Goal: Transaction & Acquisition: Purchase product/service

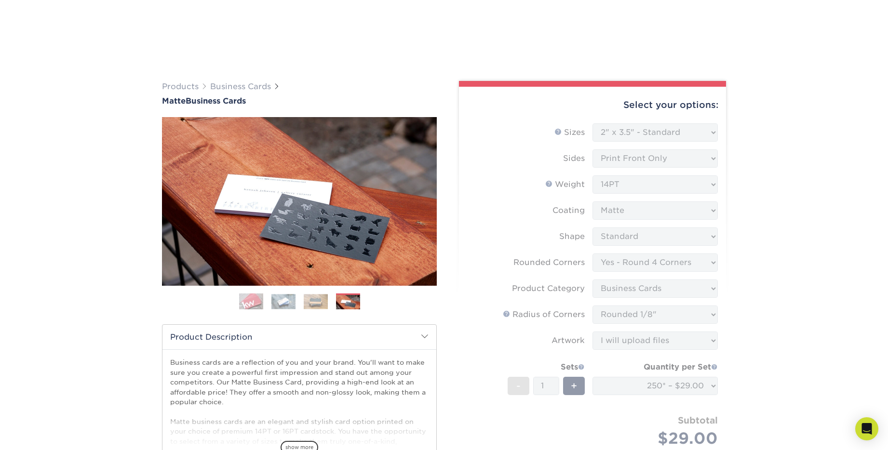
select select "2.00x3.50"
select select "7672df9e-0e0a-464d-8e1f-920c575e4da3"
select select "3b5148f1-0588-4f88-a218-97bcfdce65c1"
select select "589680c7-ee9a-431b-9d12-d7aeb1386a97"
select select "upload"
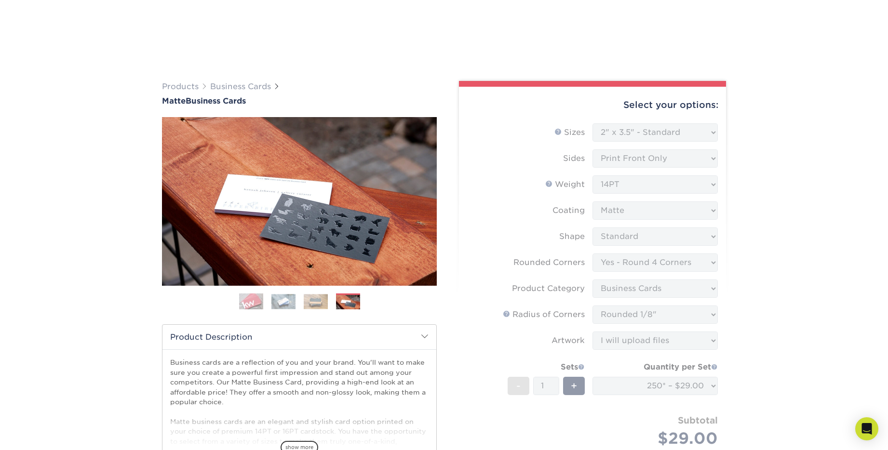
select select "250* – $29.00"
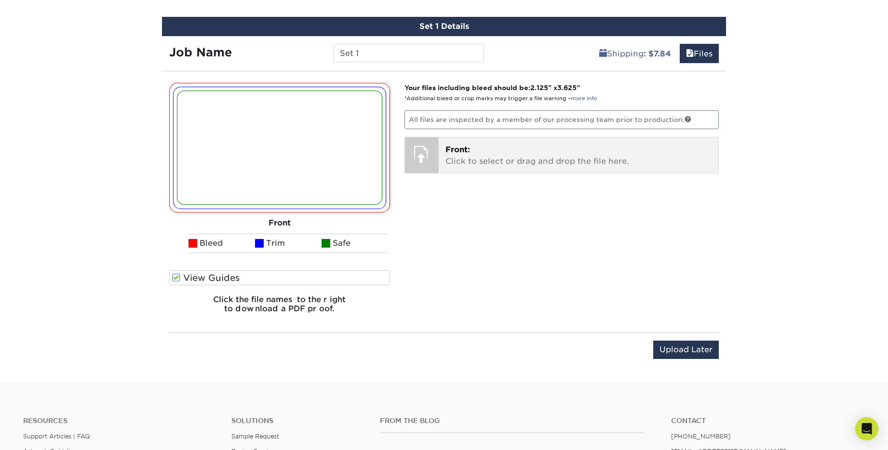
click at [503, 159] on p "Front: Click to select or drag and drop the file here." at bounding box center [578, 155] width 267 height 23
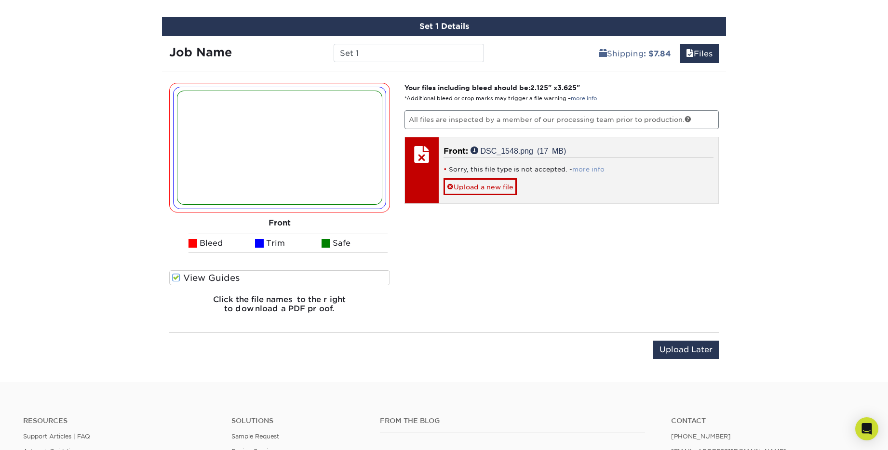
click at [590, 171] on link "more info" at bounding box center [588, 169] width 32 height 7
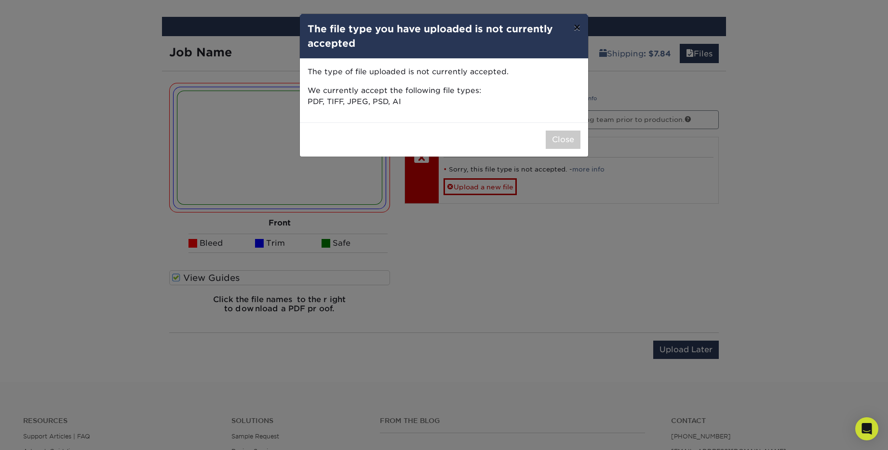
click at [578, 28] on button "×" at bounding box center [577, 27] width 22 height 27
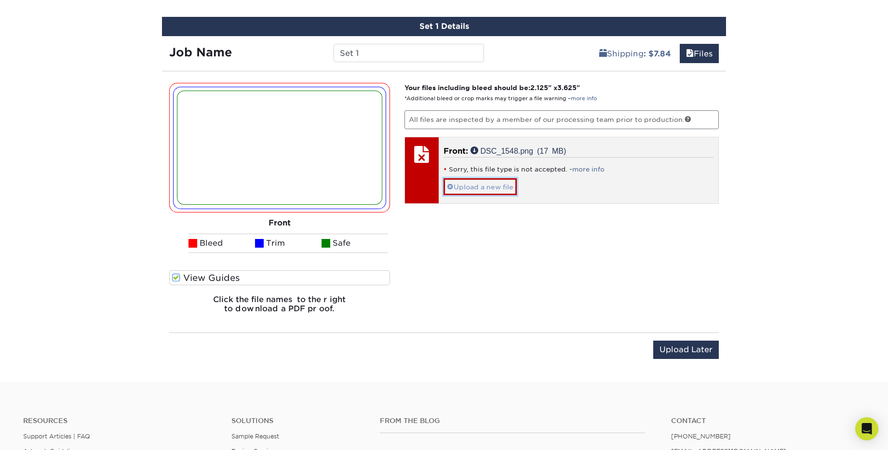
click at [491, 189] on link "Upload a new file" at bounding box center [480, 186] width 73 height 17
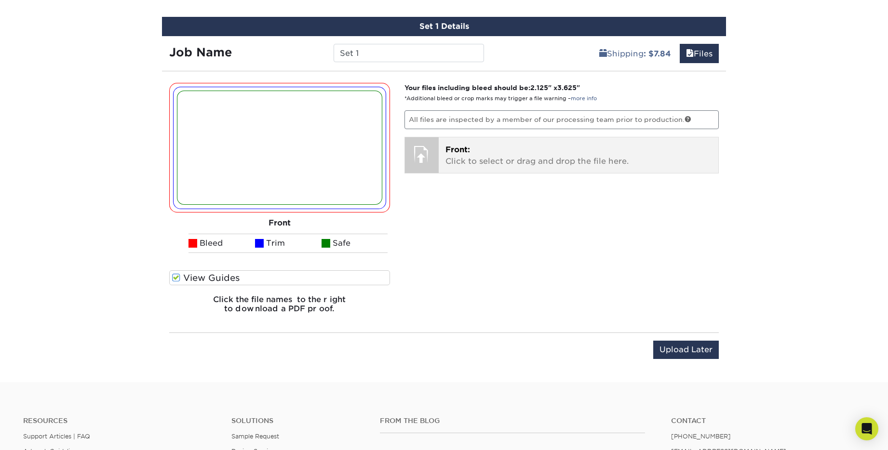
click at [491, 158] on p "Front: Click to select or drag and drop the file here." at bounding box center [578, 155] width 267 height 23
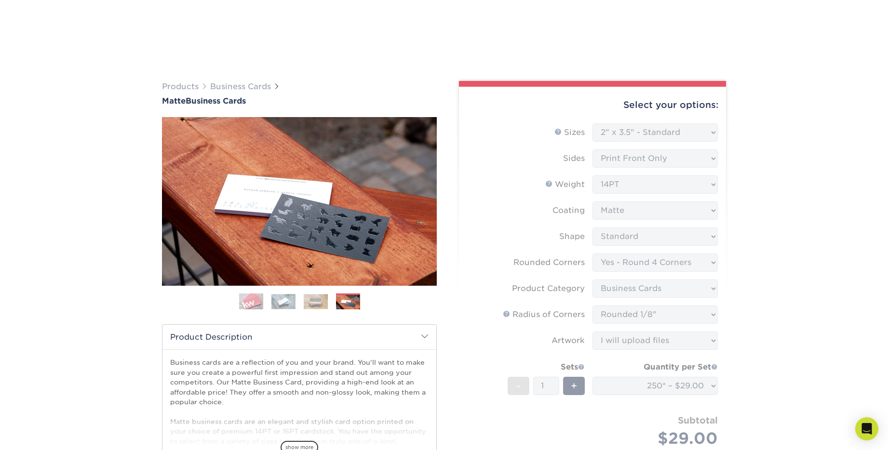
select select "2.00x3.50"
select select "7672df9e-0e0a-464d-8e1f-920c575e4da3"
select select "3b5148f1-0588-4f88-a218-97bcfdce65c1"
select select "589680c7-ee9a-431b-9d12-d7aeb1386a97"
select select "upload"
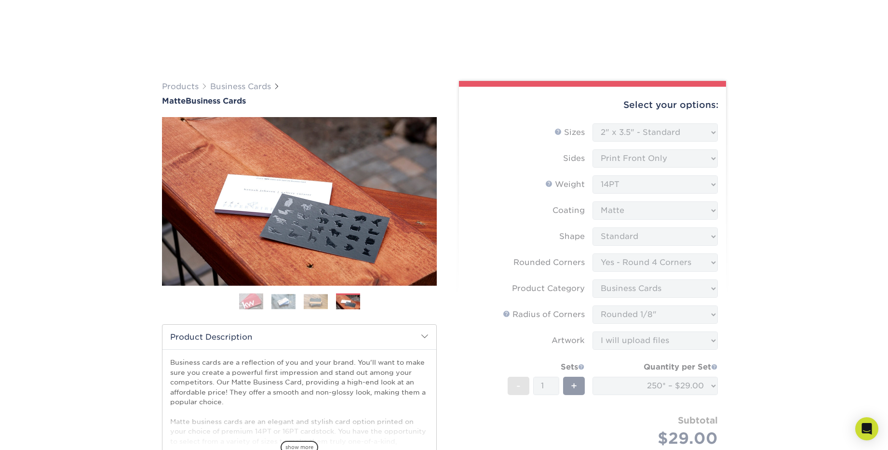
select select "250* – $29.00"
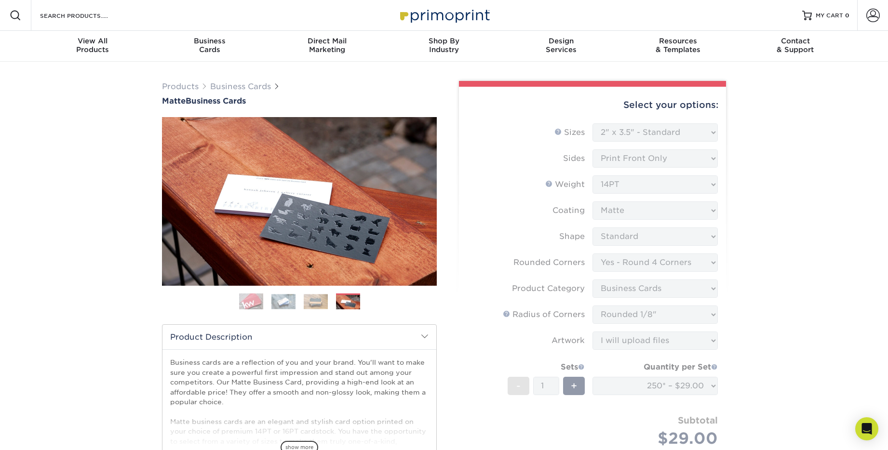
select select "2.00x3.50"
select select "7672df9e-0e0a-464d-8e1f-920c575e4da3"
select select "3b5148f1-0588-4f88-a218-97bcfdce65c1"
select select "589680c7-ee9a-431b-9d12-d7aeb1386a97"
select select "upload"
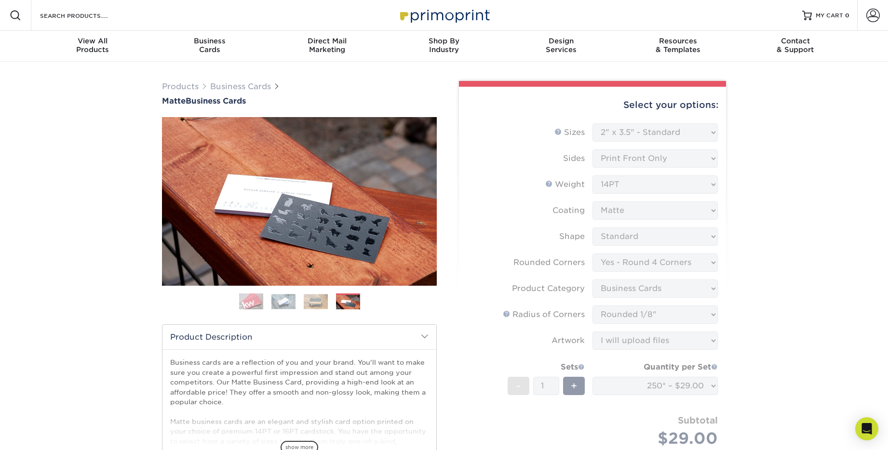
select select "250* – $29.00"
select select "2.00x3.50"
select select "7672df9e-0e0a-464d-8e1f-920c575e4da3"
select select "3b5148f1-0588-4f88-a218-97bcfdce65c1"
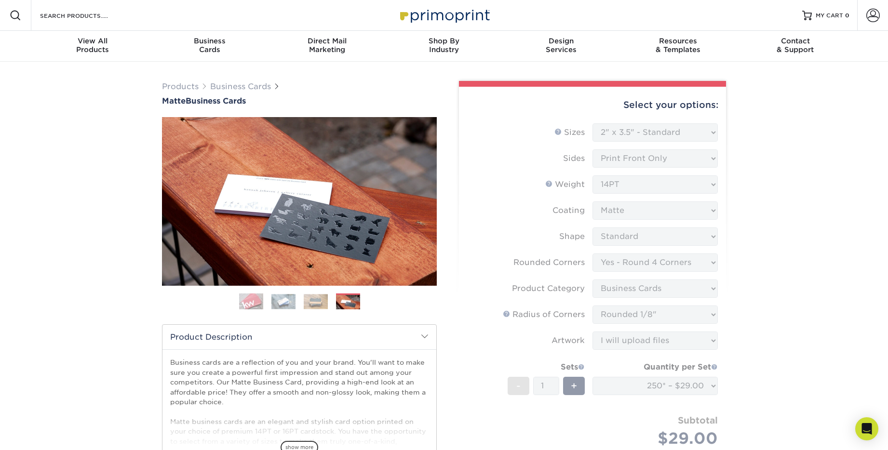
select select "589680c7-ee9a-431b-9d12-d7aeb1386a97"
select select "upload"
select select "250* – $29.00"
select select "2.00x3.50"
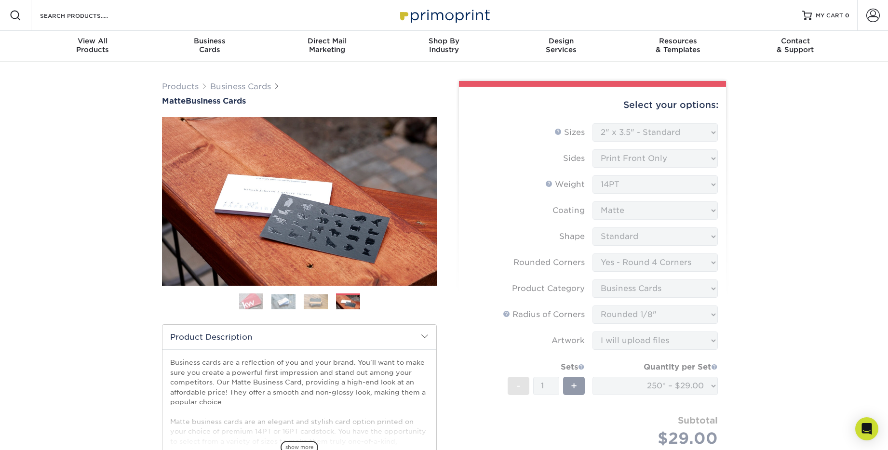
select select "7672df9e-0e0a-464d-8e1f-920c575e4da3"
select select "3b5148f1-0588-4f88-a218-97bcfdce65c1"
select select "589680c7-ee9a-431b-9d12-d7aeb1386a97"
select select "upload"
select select "250* – $29.00"
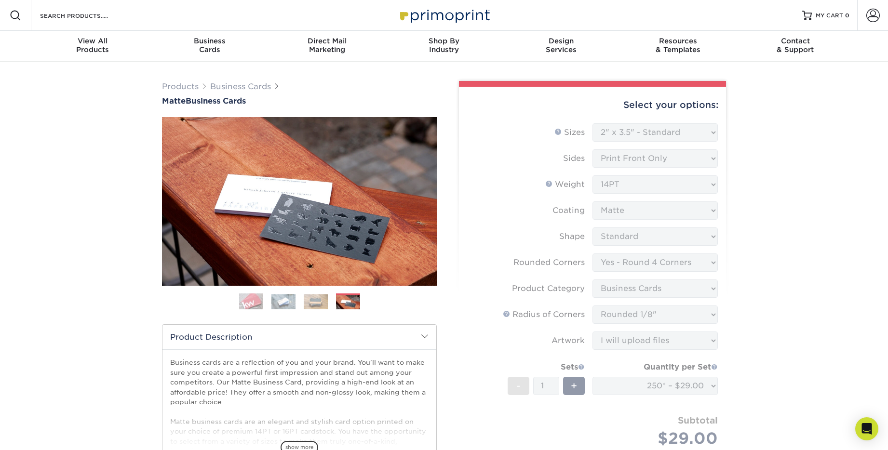
scroll to position [589, 0]
select select "2.00x3.50"
select select "7672df9e-0e0a-464d-8e1f-920c575e4da3"
select select "3b5148f1-0588-4f88-a218-97bcfdce65c1"
select select "589680c7-ee9a-431b-9d12-d7aeb1386a97"
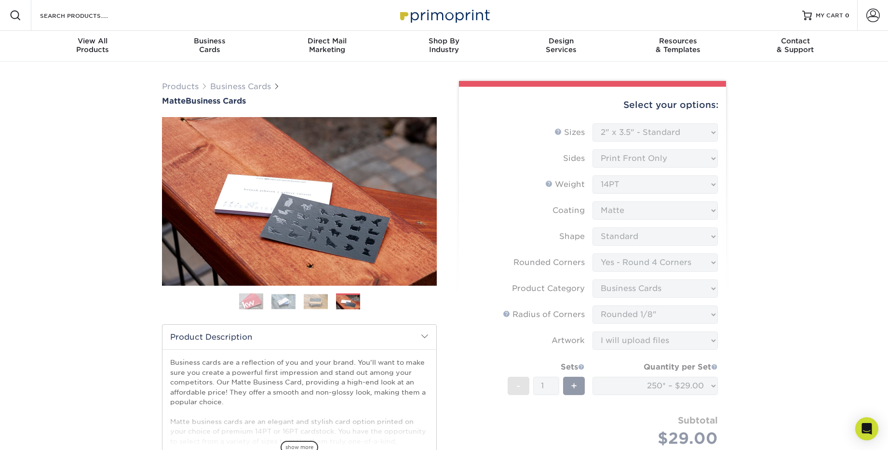
select select "upload"
select select "250* – $29.00"
select select "2.00x3.50"
select select "7672df9e-0e0a-464d-8e1f-920c575e4da3"
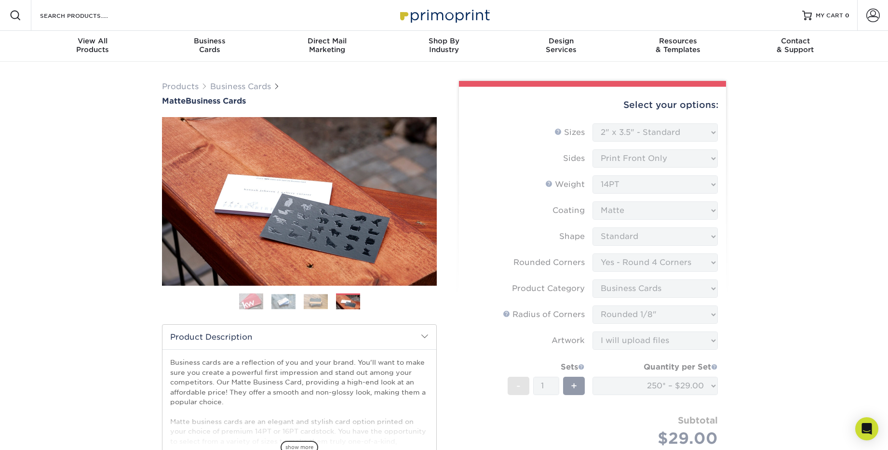
select select "3b5148f1-0588-4f88-a218-97bcfdce65c1"
select select "589680c7-ee9a-431b-9d12-d7aeb1386a97"
select select "upload"
select select "250* – $29.00"
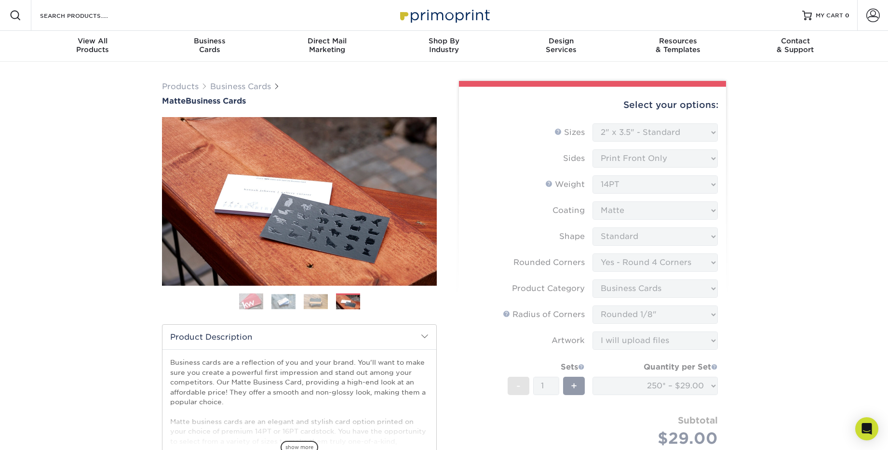
select select "2.00x3.50"
select select "7672df9e-0e0a-464d-8e1f-920c575e4da3"
select select "3b5148f1-0588-4f88-a218-97bcfdce65c1"
select select "589680c7-ee9a-431b-9d12-d7aeb1386a97"
select select "upload"
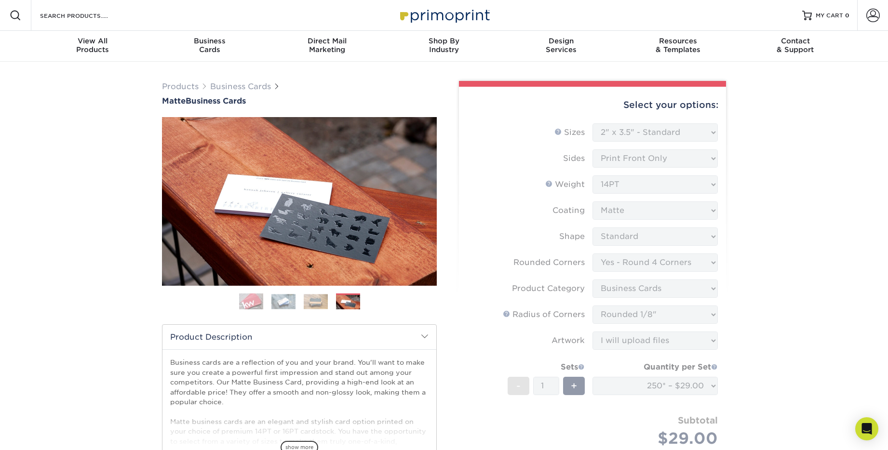
select select "250* – $29.00"
select select "2.00x3.50"
select select "7672df9e-0e0a-464d-8e1f-920c575e4da3"
select select "3b5148f1-0588-4f88-a218-97bcfdce65c1"
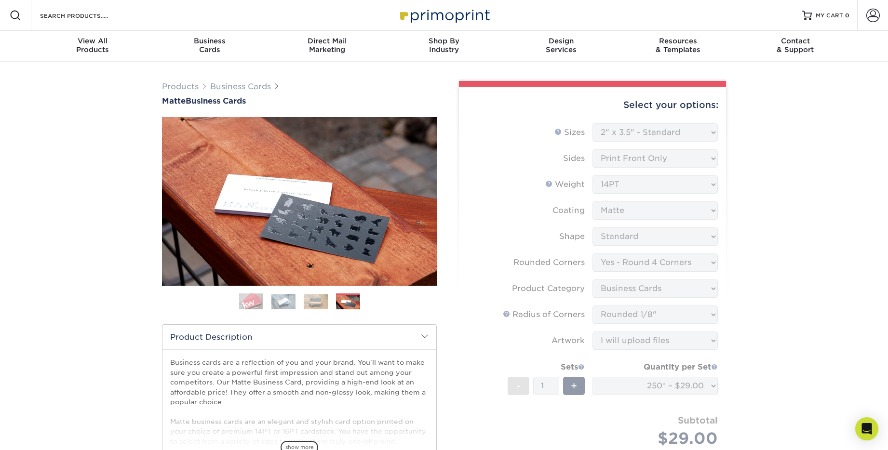
select select "589680c7-ee9a-431b-9d12-d7aeb1386a97"
select select "upload"
select select "250* – $29.00"
select select "2.00x3.50"
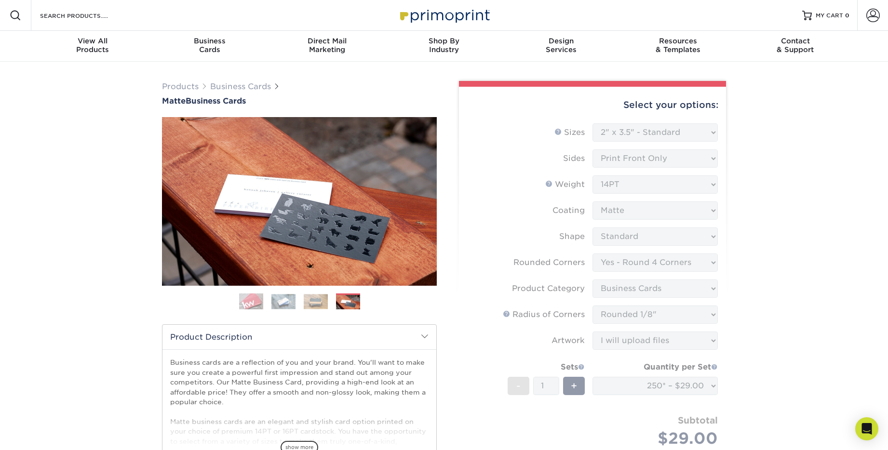
select select "7672df9e-0e0a-464d-8e1f-920c575e4da3"
select select "3b5148f1-0588-4f88-a218-97bcfdce65c1"
select select "589680c7-ee9a-431b-9d12-d7aeb1386a97"
select select "upload"
select select "250* – $29.00"
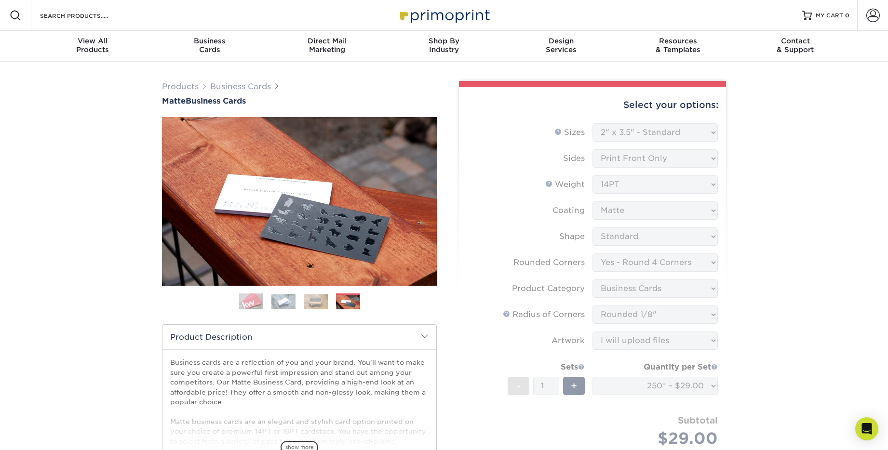
scroll to position [589, 0]
select select "2.00x3.50"
select select "7672df9e-0e0a-464d-8e1f-920c575e4da3"
select select "3b5148f1-0588-4f88-a218-97bcfdce65c1"
select select "589680c7-ee9a-431b-9d12-d7aeb1386a97"
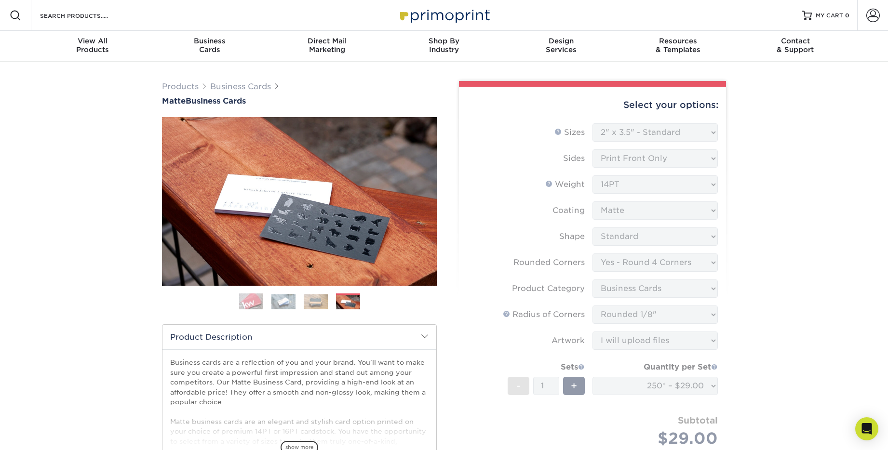
select select "upload"
select select "250* – $29.00"
select select "2.00x3.50"
select select "7672df9e-0e0a-464d-8e1f-920c575e4da3"
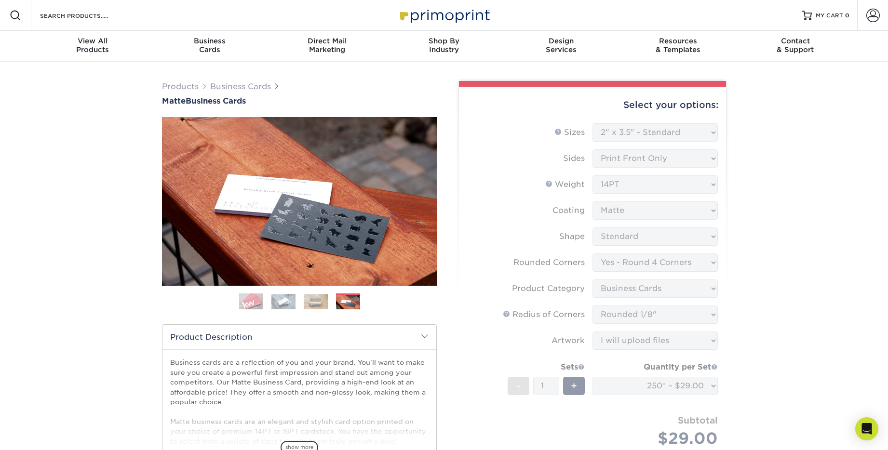
select select "3b5148f1-0588-4f88-a218-97bcfdce65c1"
select select "589680c7-ee9a-431b-9d12-d7aeb1386a97"
select select "upload"
select select "250* – $29.00"
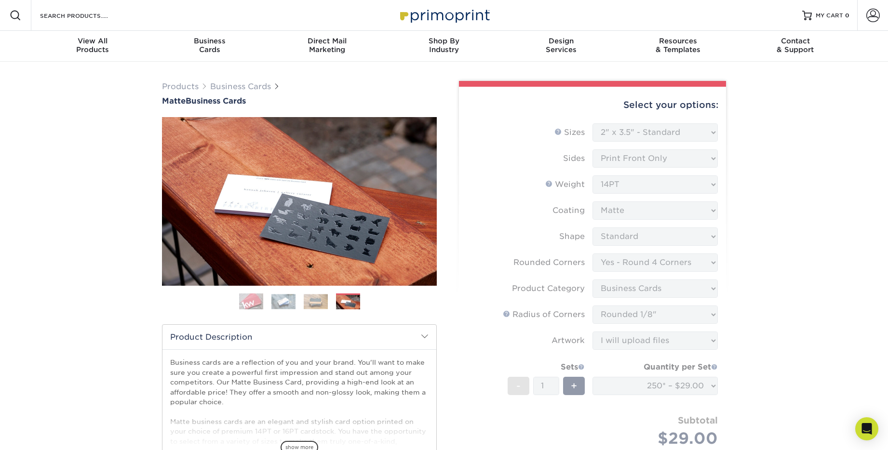
select select "2.00x3.50"
select select "7672df9e-0e0a-464d-8e1f-920c575e4da3"
select select "3b5148f1-0588-4f88-a218-97bcfdce65c1"
select select "589680c7-ee9a-431b-9d12-d7aeb1386a97"
select select "upload"
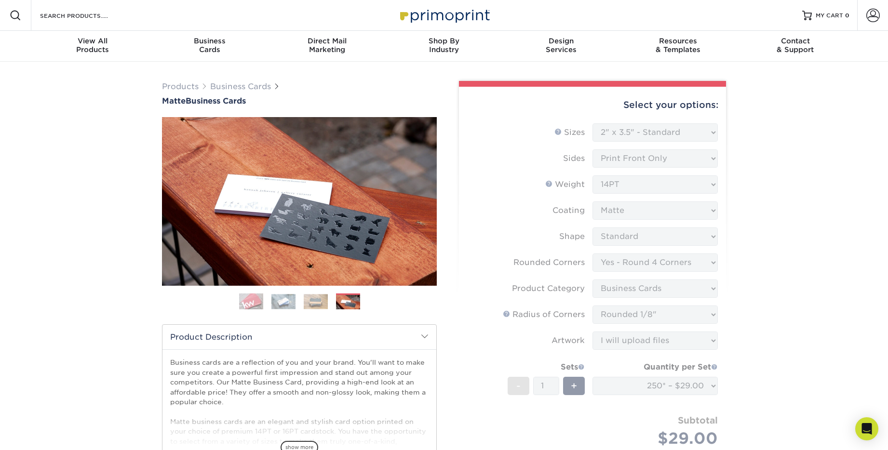
select select "250* – $29.00"
select select "2.00x3.50"
select select "7672df9e-0e0a-464d-8e1f-920c575e4da3"
select select "3b5148f1-0588-4f88-a218-97bcfdce65c1"
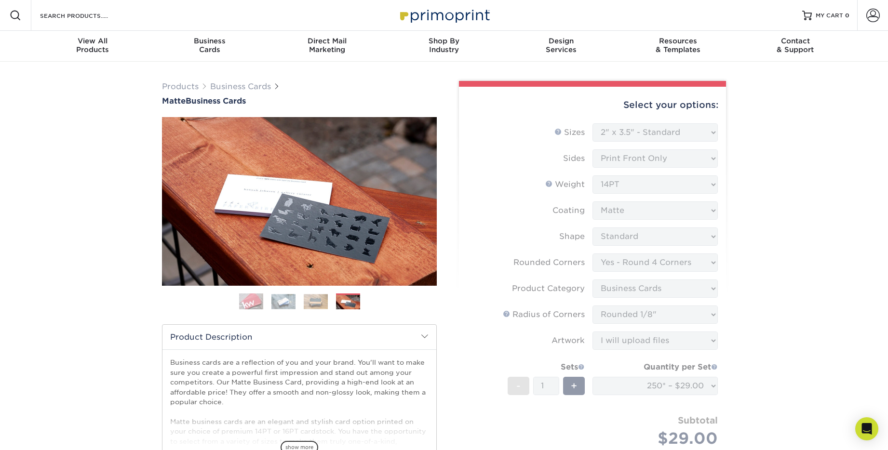
select select "589680c7-ee9a-431b-9d12-d7aeb1386a97"
select select "upload"
select select "250* – $29.00"
select select "2.00x3.50"
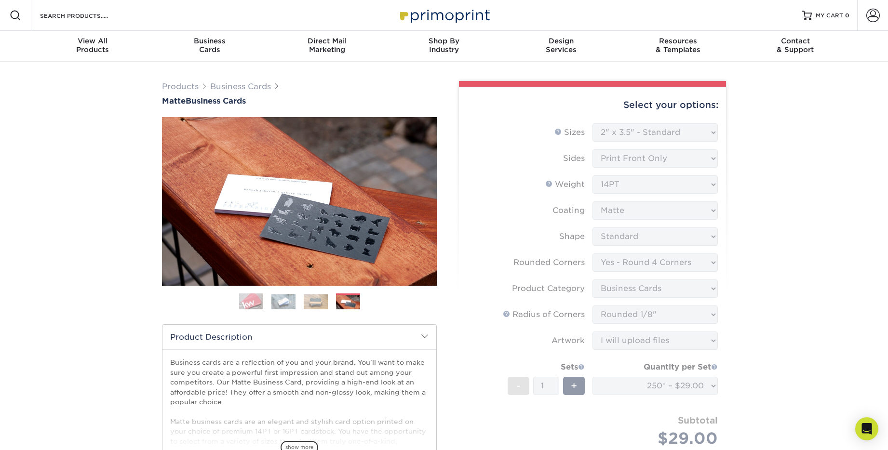
select select "7672df9e-0e0a-464d-8e1f-920c575e4da3"
select select "3b5148f1-0588-4f88-a218-97bcfdce65c1"
select select "589680c7-ee9a-431b-9d12-d7aeb1386a97"
select select "upload"
select select "250* – $29.00"
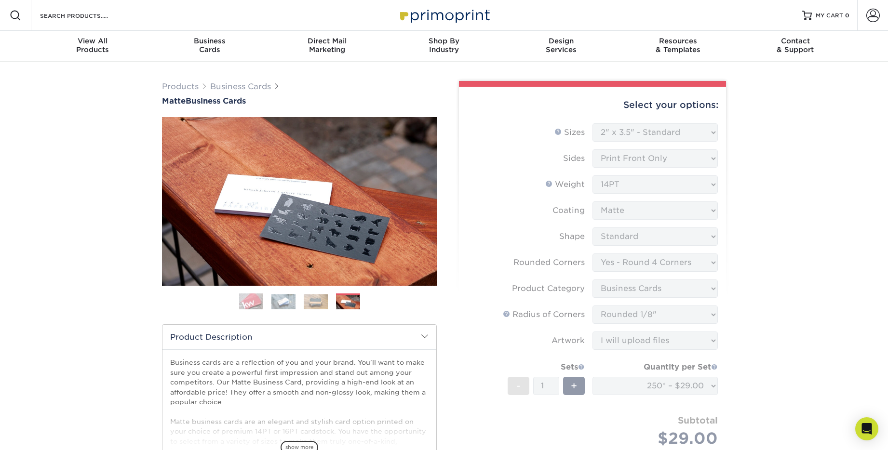
scroll to position [589, 0]
select select "2.00x3.50"
select select "7672df9e-0e0a-464d-8e1f-920c575e4da3"
select select "3b5148f1-0588-4f88-a218-97bcfdce65c1"
select select "589680c7-ee9a-431b-9d12-d7aeb1386a97"
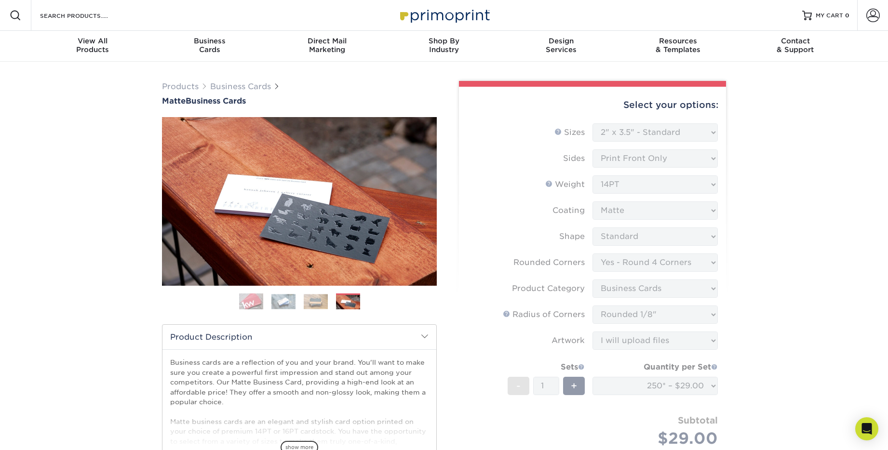
select select "upload"
select select "250* – $29.00"
select select "2.00x3.50"
select select "7672df9e-0e0a-464d-8e1f-920c575e4da3"
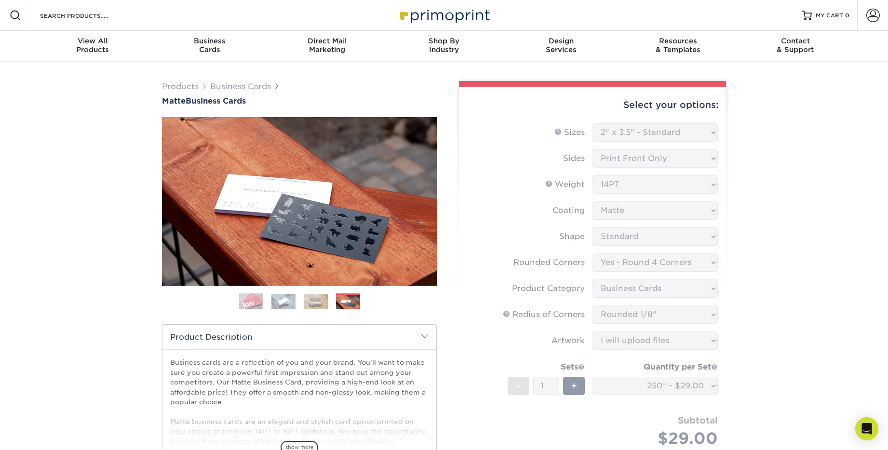
select select "3b5148f1-0588-4f88-a218-97bcfdce65c1"
select select "589680c7-ee9a-431b-9d12-d7aeb1386a97"
select select "upload"
select select "250* – $29.00"
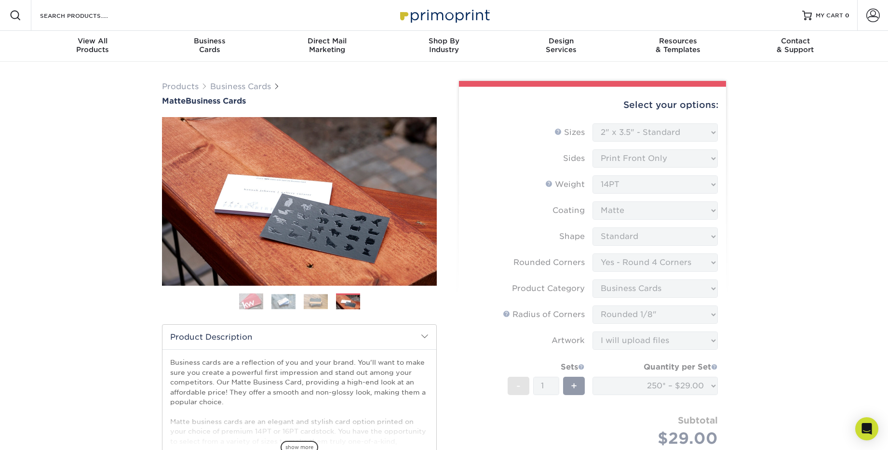
select select "2.00x3.50"
select select "7672df9e-0e0a-464d-8e1f-920c575e4da3"
select select "3b5148f1-0588-4f88-a218-97bcfdce65c1"
select select "589680c7-ee9a-431b-9d12-d7aeb1386a97"
select select "upload"
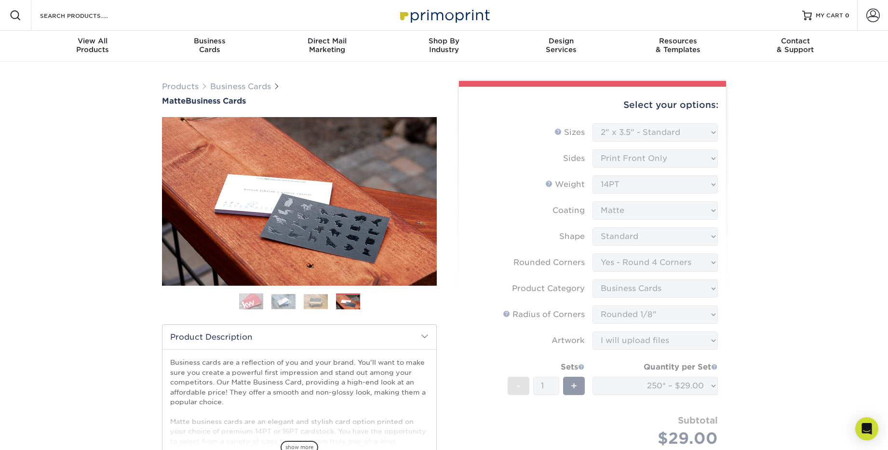
select select "250* – $29.00"
select select "2.00x3.50"
select select "7672df9e-0e0a-464d-8e1f-920c575e4da3"
select select "3b5148f1-0588-4f88-a218-97bcfdce65c1"
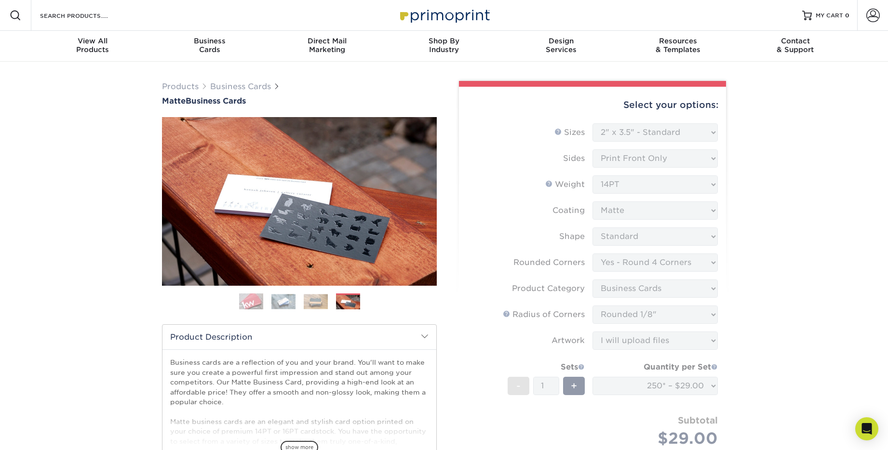
select select "589680c7-ee9a-431b-9d12-d7aeb1386a97"
select select "upload"
select select "250* – $29.00"
select select "2.00x3.50"
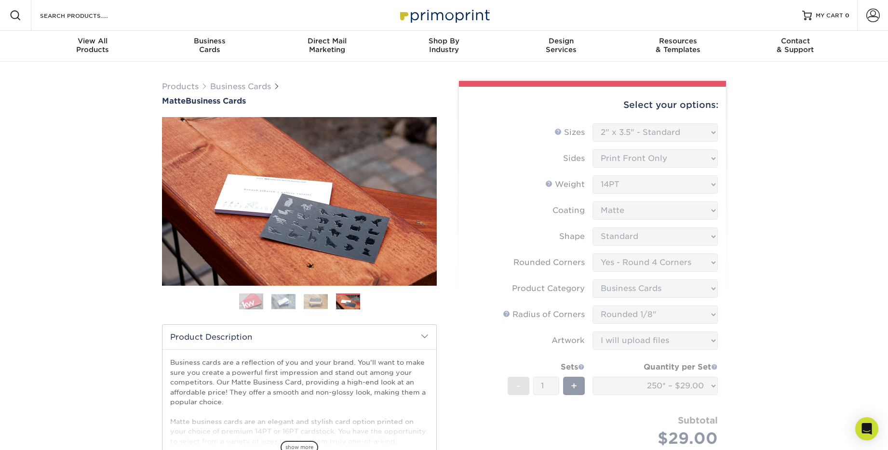
select select "7672df9e-0e0a-464d-8e1f-920c575e4da3"
select select "3b5148f1-0588-4f88-a218-97bcfdce65c1"
select select "589680c7-ee9a-431b-9d12-d7aeb1386a97"
select select "upload"
select select "250* – $29.00"
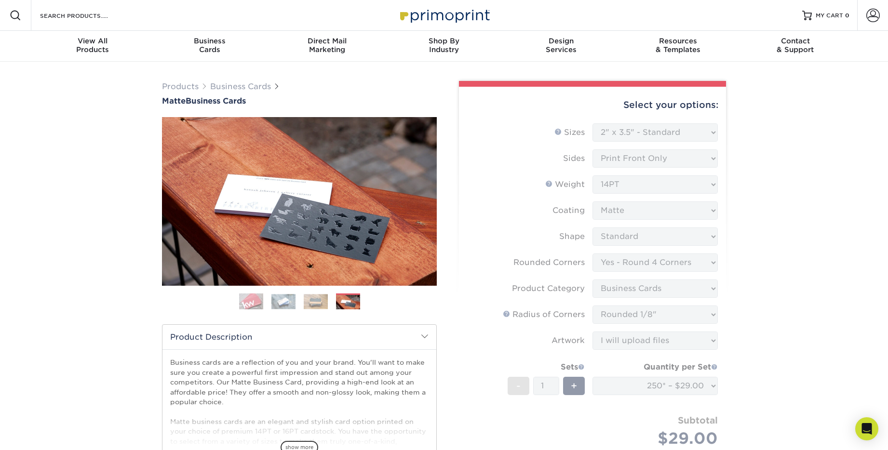
scroll to position [589, 0]
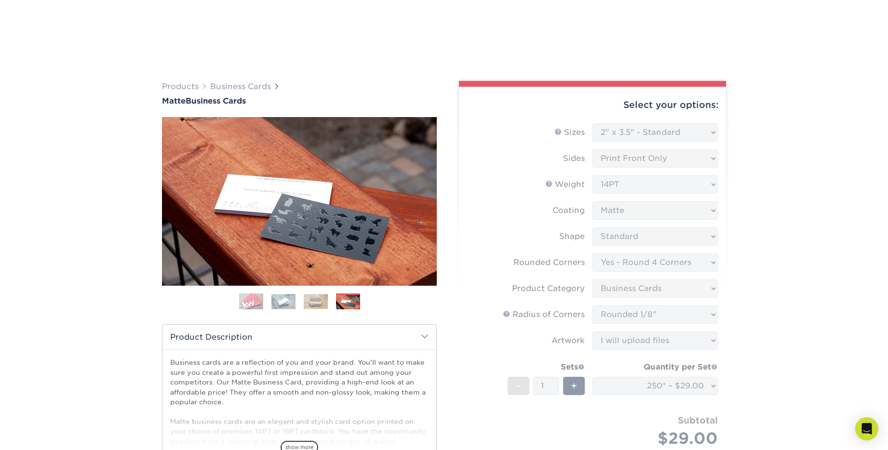
select select "2.00x3.50"
select select "7672df9e-0e0a-464d-8e1f-920c575e4da3"
select select "3b5148f1-0588-4f88-a218-97bcfdce65c1"
select select "589680c7-ee9a-431b-9d12-d7aeb1386a97"
select select "upload"
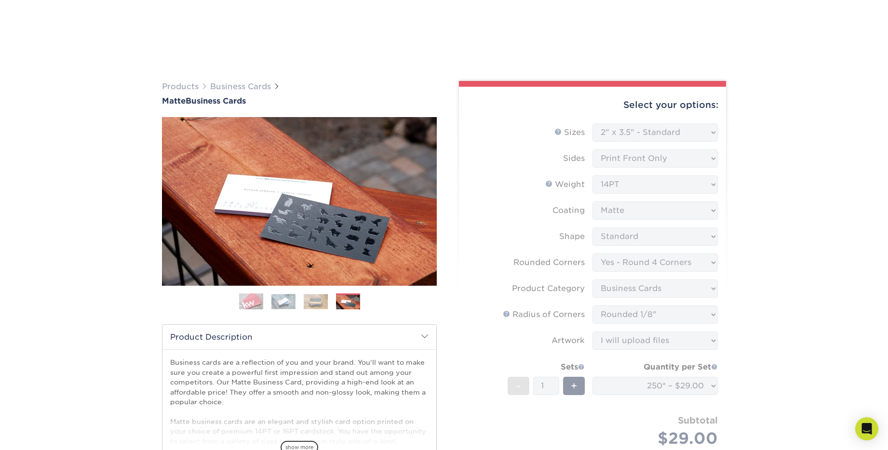
select select "250* – $29.00"
select select "2.00x3.50"
select select "7672df9e-0e0a-464d-8e1f-920c575e4da3"
select select "3b5148f1-0588-4f88-a218-97bcfdce65c1"
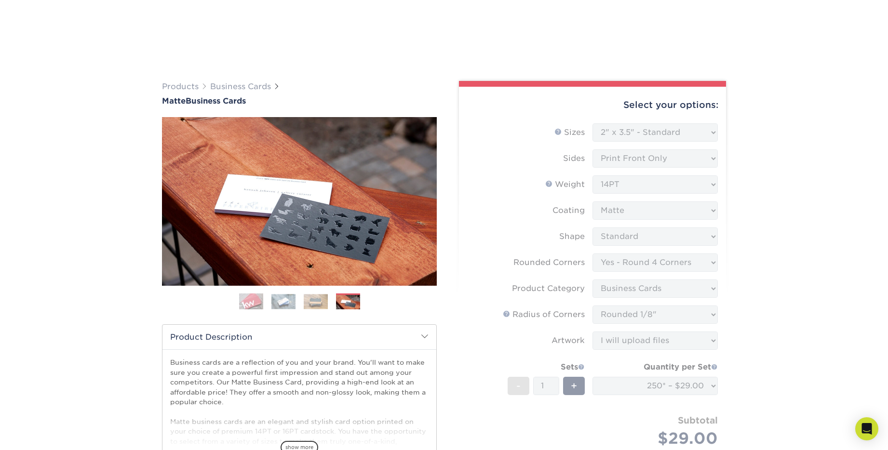
select select "589680c7-ee9a-431b-9d12-d7aeb1386a97"
select select "upload"
select select "250* – $29.00"
select select "2.00x3.50"
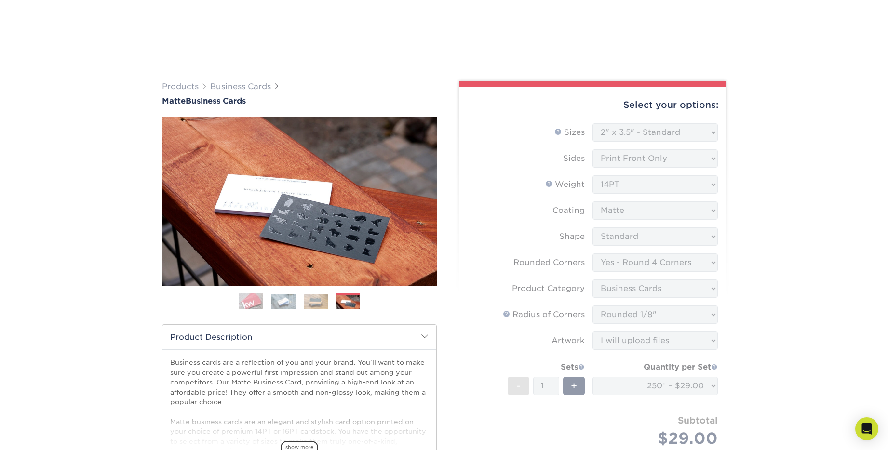
select select "7672df9e-0e0a-464d-8e1f-920c575e4da3"
select select "3b5148f1-0588-4f88-a218-97bcfdce65c1"
select select "589680c7-ee9a-431b-9d12-d7aeb1386a97"
select select "upload"
select select "250* – $29.00"
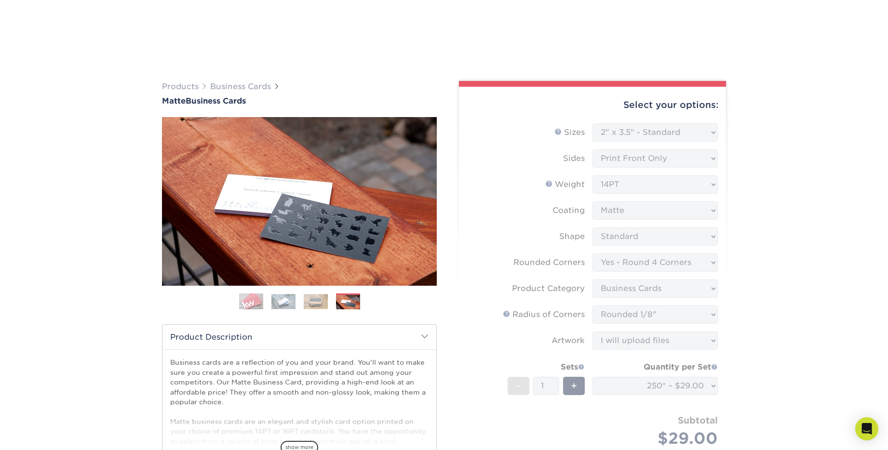
scroll to position [711, 0]
select select "2.00x3.50"
select select "7672df9e-0e0a-464d-8e1f-920c575e4da3"
select select "3b5148f1-0588-4f88-a218-97bcfdce65c1"
select select "589680c7-ee9a-431b-9d12-d7aeb1386a97"
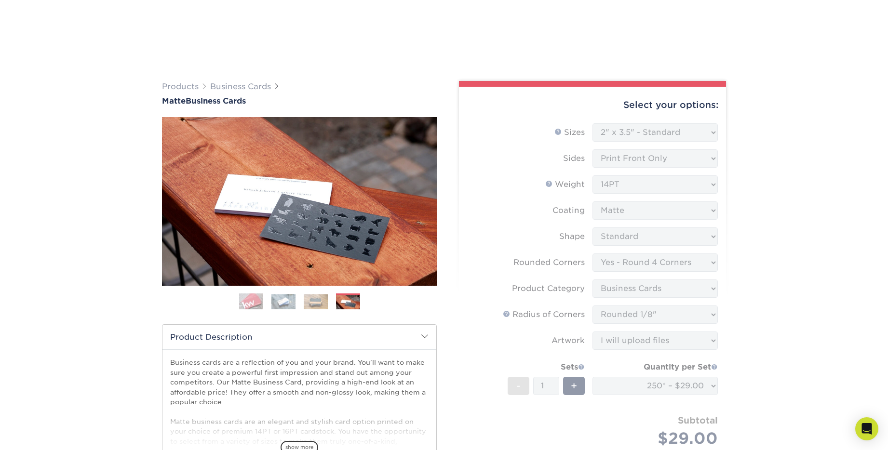
select select "upload"
select select "250* – $29.00"
select select "2.00x3.50"
select select "7672df9e-0e0a-464d-8e1f-920c575e4da3"
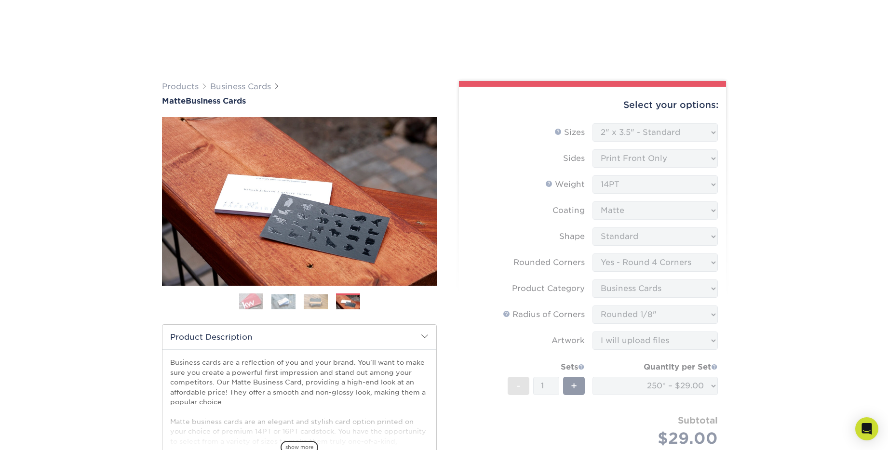
select select "3b5148f1-0588-4f88-a218-97bcfdce65c1"
select select "589680c7-ee9a-431b-9d12-d7aeb1386a97"
select select "upload"
select select "250* – $29.00"
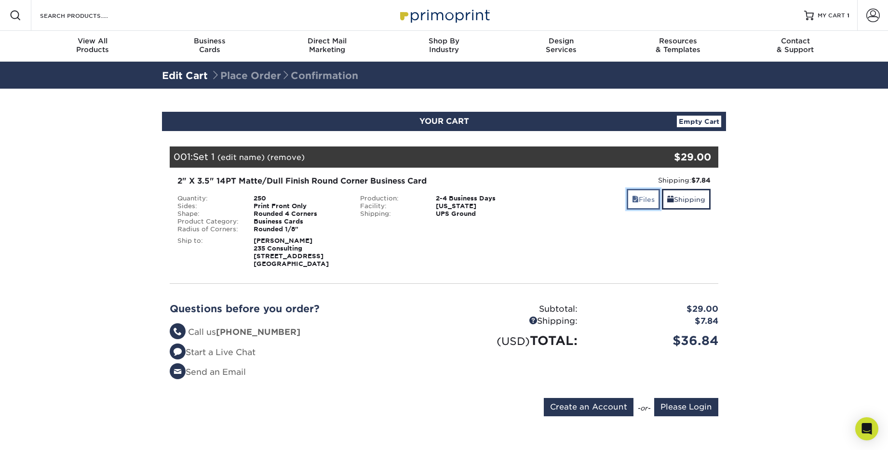
click at [646, 203] on link "Files" at bounding box center [643, 199] width 33 height 21
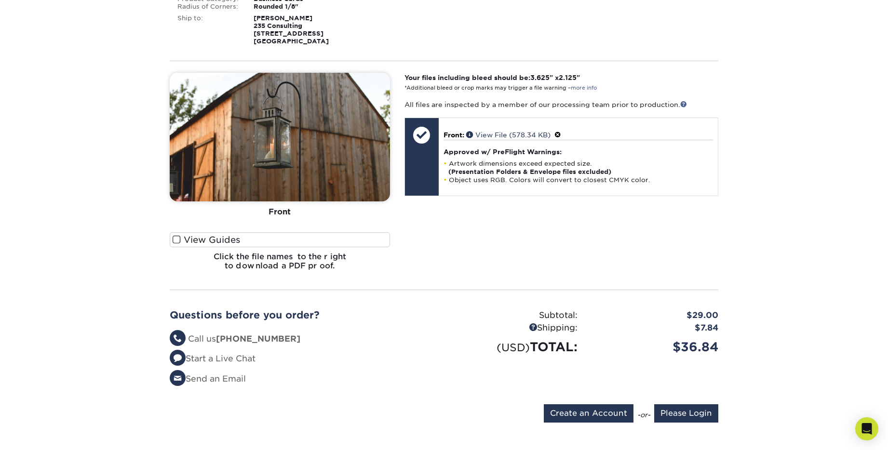
scroll to position [222, 0]
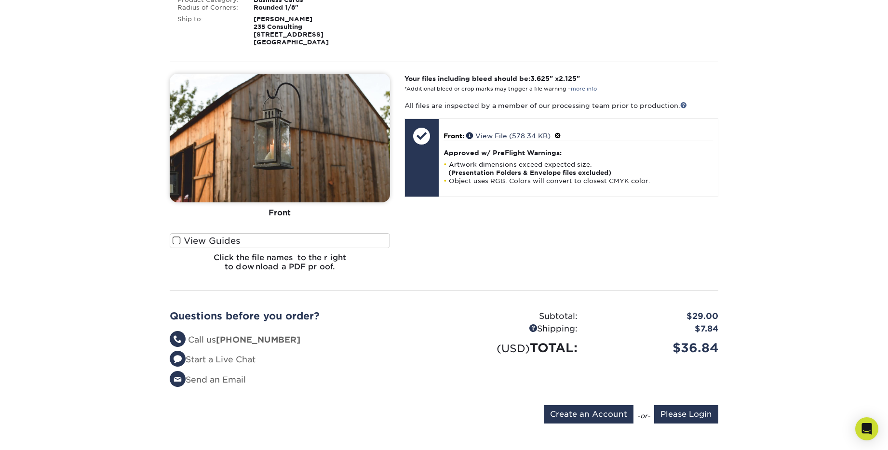
click at [175, 240] on span at bounding box center [177, 240] width 8 height 9
click at [0, 0] on input "View Guides" at bounding box center [0, 0] width 0 height 0
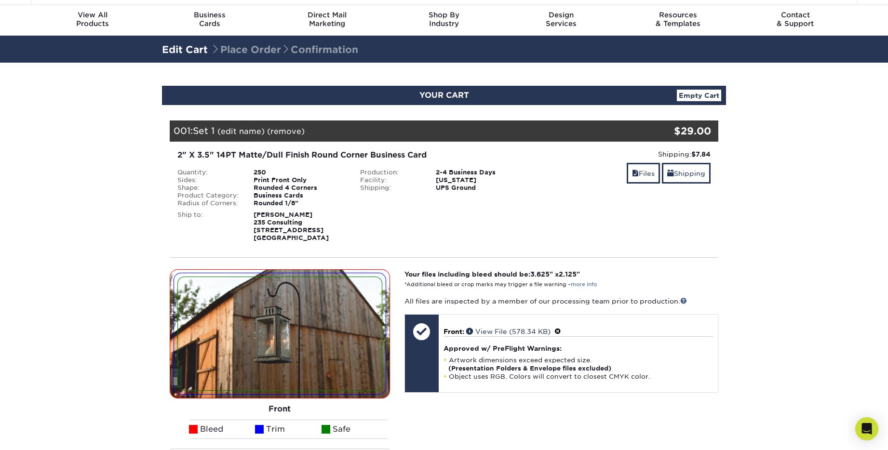
scroll to position [0, 0]
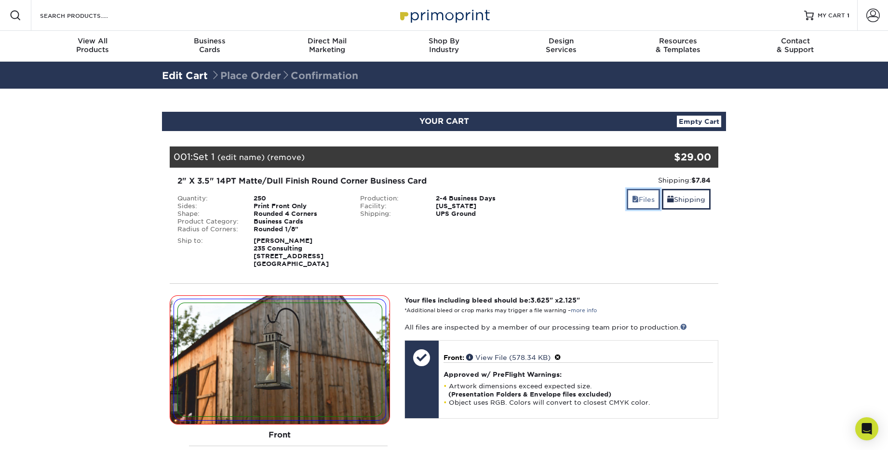
click at [641, 200] on link "Files" at bounding box center [643, 199] width 33 height 21
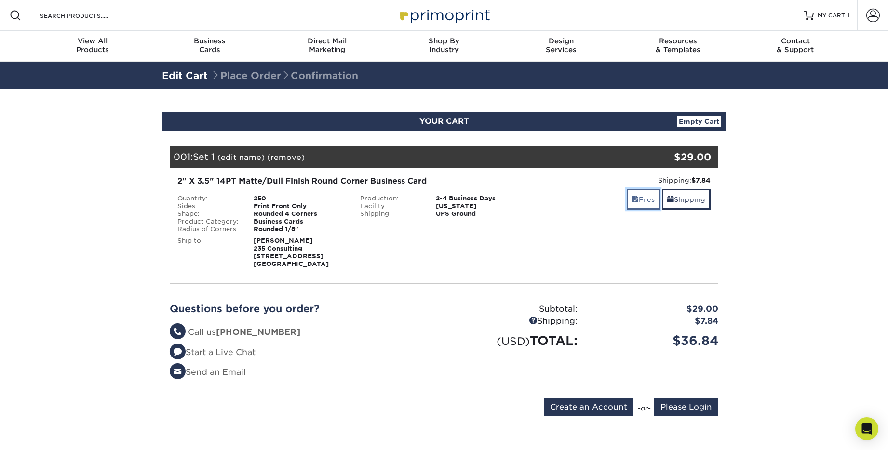
click at [641, 200] on link "Files" at bounding box center [643, 199] width 33 height 21
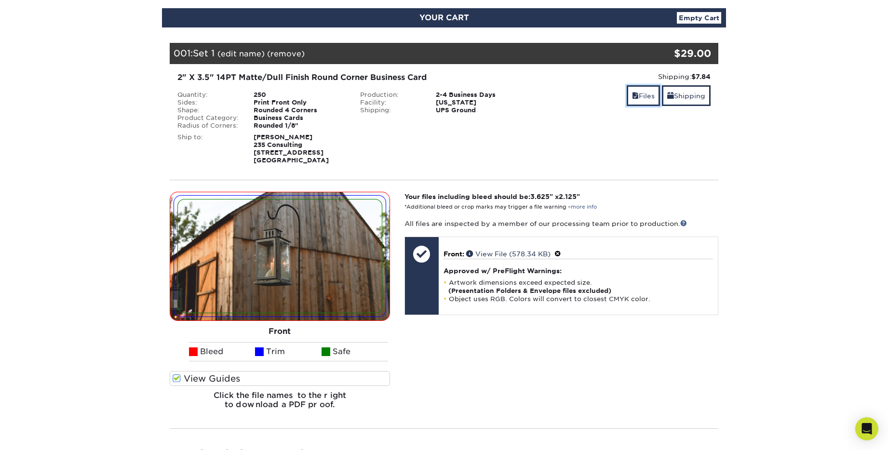
scroll to position [110, 0]
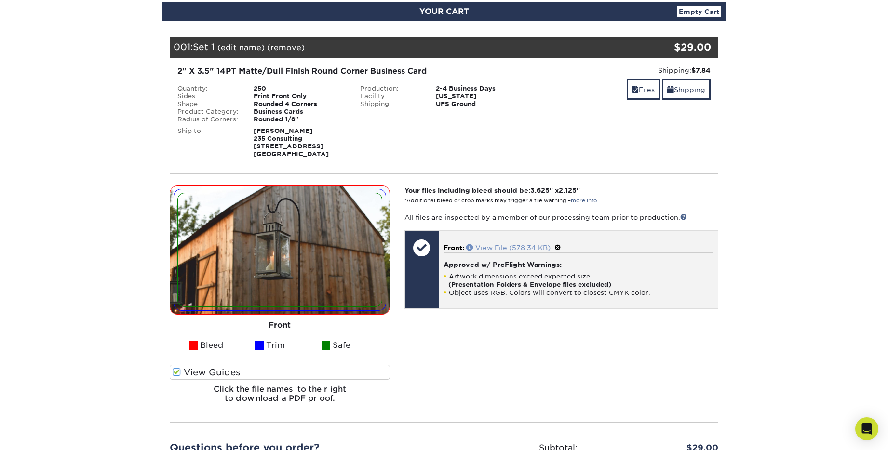
click at [496, 246] on link "View File (578.34 KB)" at bounding box center [508, 248] width 84 height 8
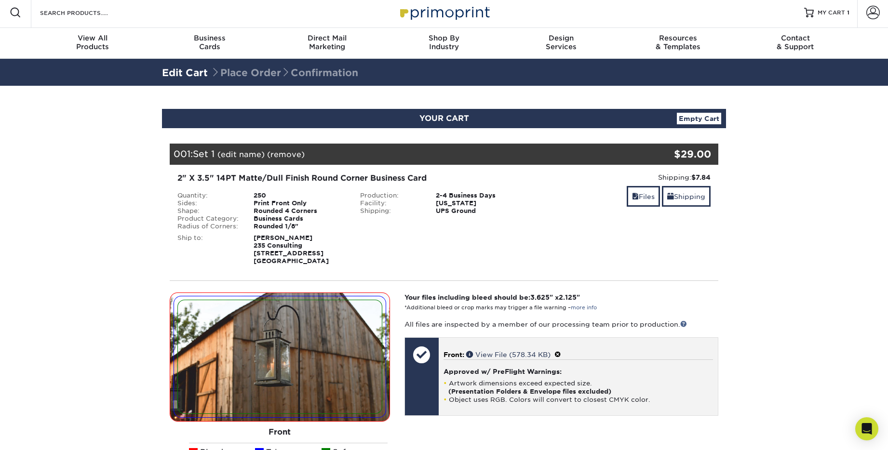
scroll to position [2, 0]
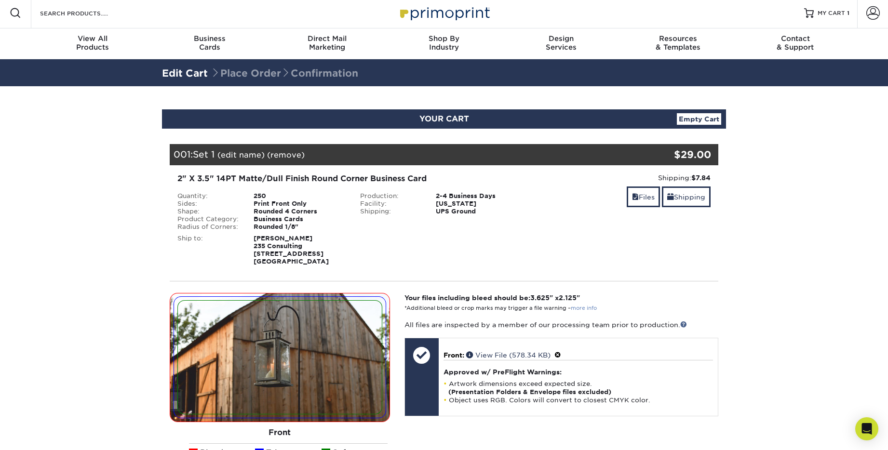
click at [589, 309] on link "more info" at bounding box center [584, 308] width 26 height 6
click at [649, 197] on link "Files" at bounding box center [643, 197] width 33 height 21
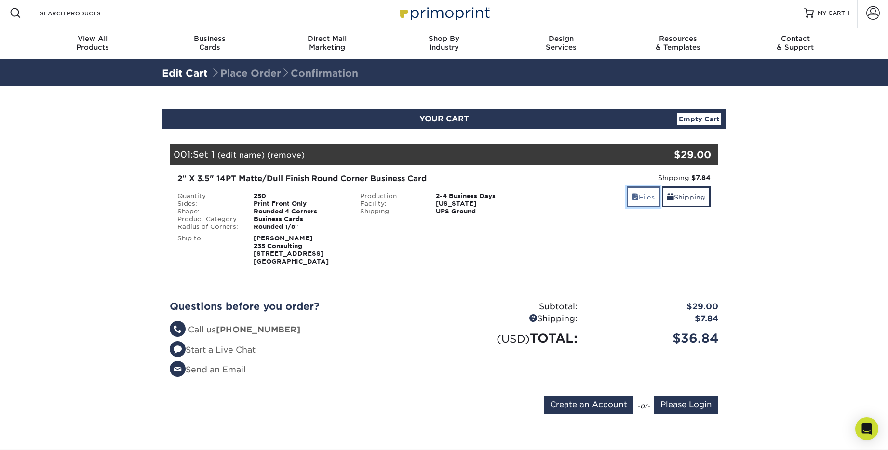
click at [649, 197] on link "Files" at bounding box center [643, 197] width 33 height 21
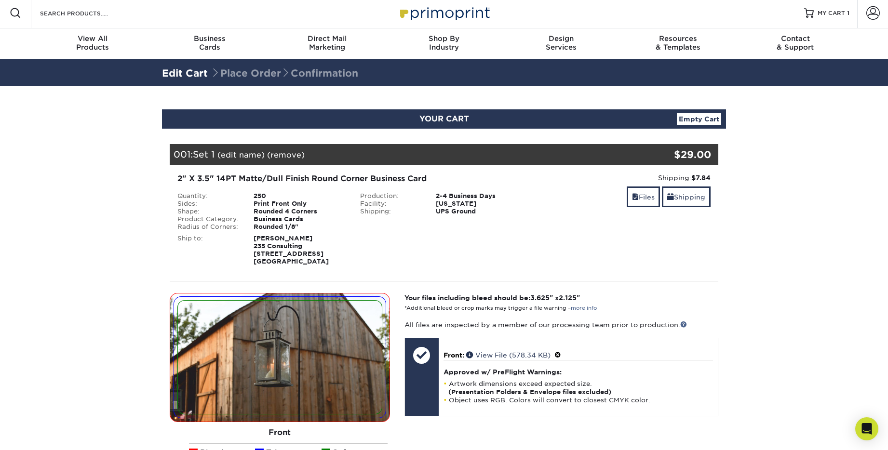
click at [268, 366] on img at bounding box center [280, 357] width 204 height 113
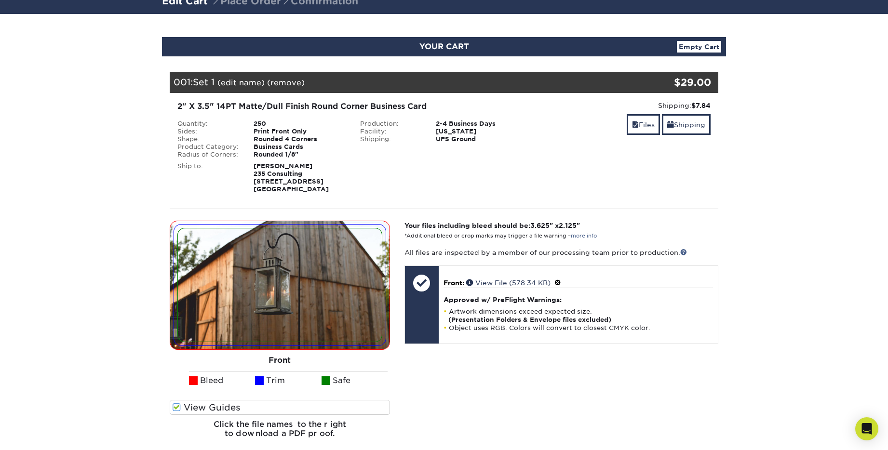
scroll to position [98, 0]
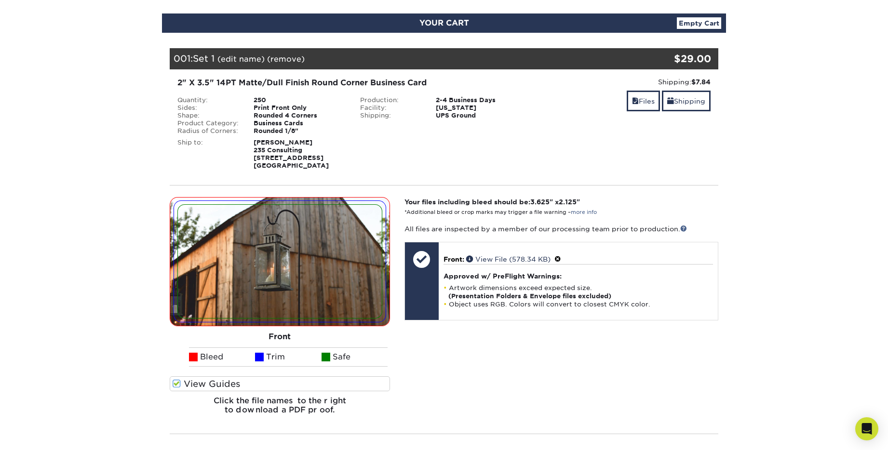
click at [270, 290] on img at bounding box center [280, 261] width 204 height 113
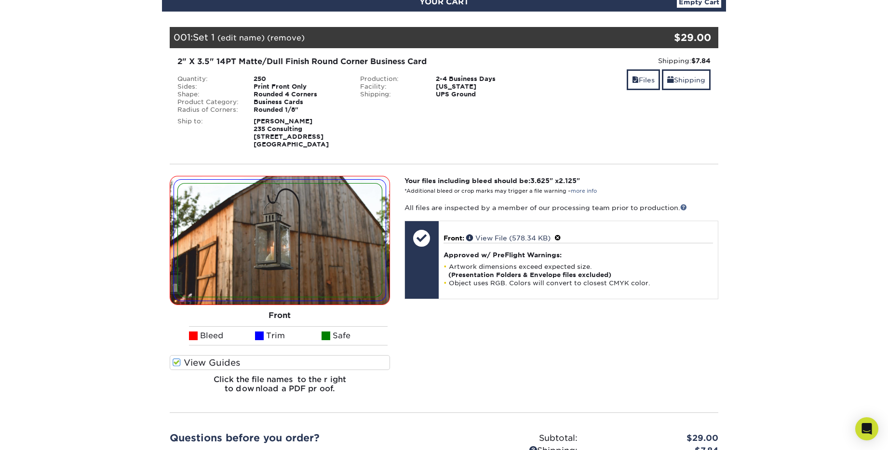
scroll to position [132, 0]
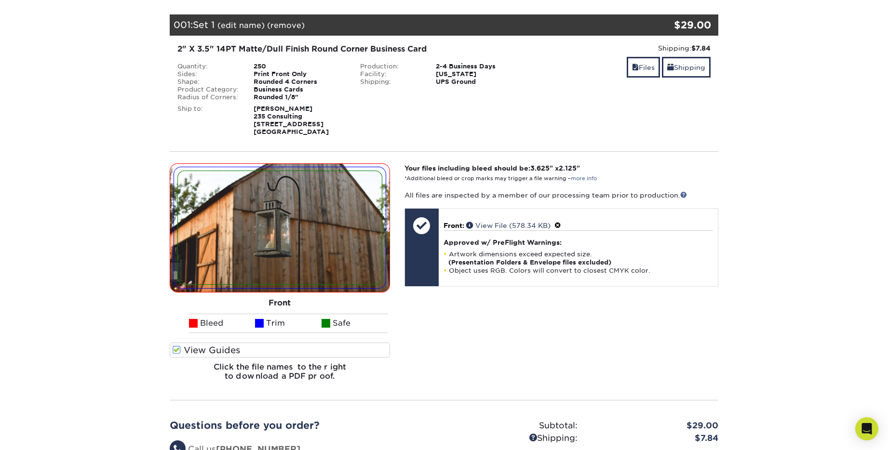
click at [228, 349] on label "View Guides" at bounding box center [280, 350] width 220 height 15
click at [0, 0] on input "View Guides" at bounding box center [0, 0] width 0 height 0
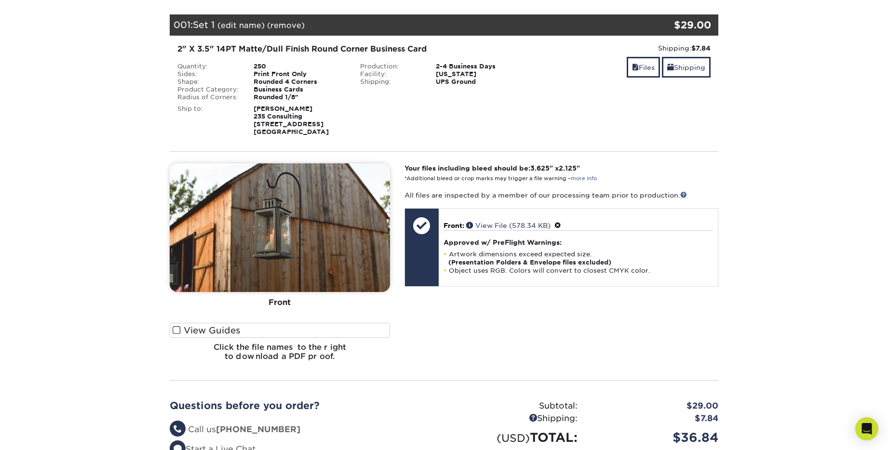
click at [178, 329] on span at bounding box center [177, 330] width 8 height 9
click at [0, 0] on input "View Guides" at bounding box center [0, 0] width 0 height 0
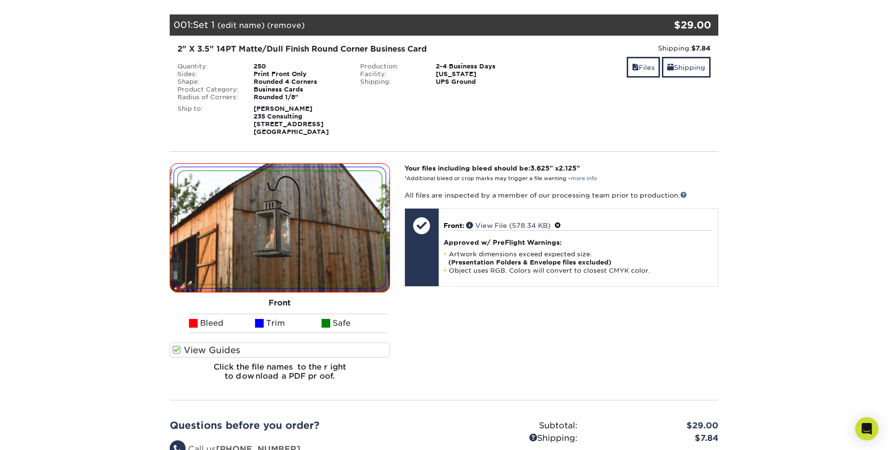
click at [176, 332] on ul "Bleed Trim Safe" at bounding box center [280, 323] width 220 height 19
click at [213, 359] on div "View Guides" at bounding box center [280, 353] width 220 height 20
click at [229, 352] on label "View Guides" at bounding box center [280, 350] width 220 height 15
click at [0, 0] on input "View Guides" at bounding box center [0, 0] width 0 height 0
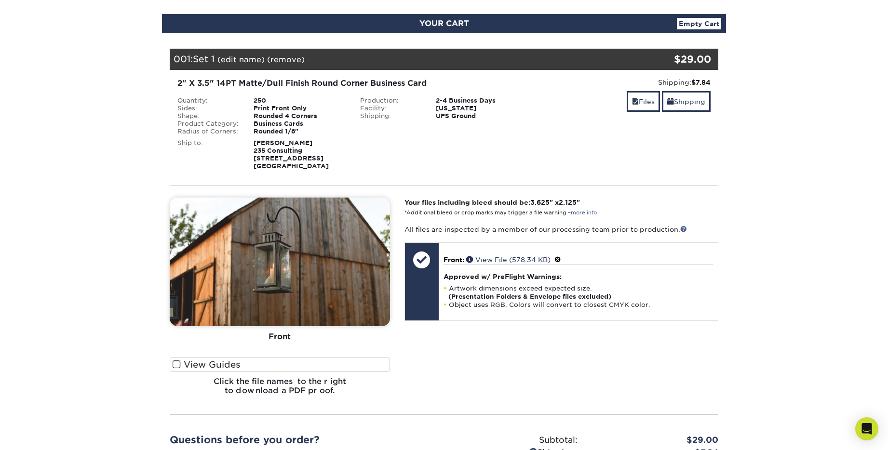
scroll to position [95, 0]
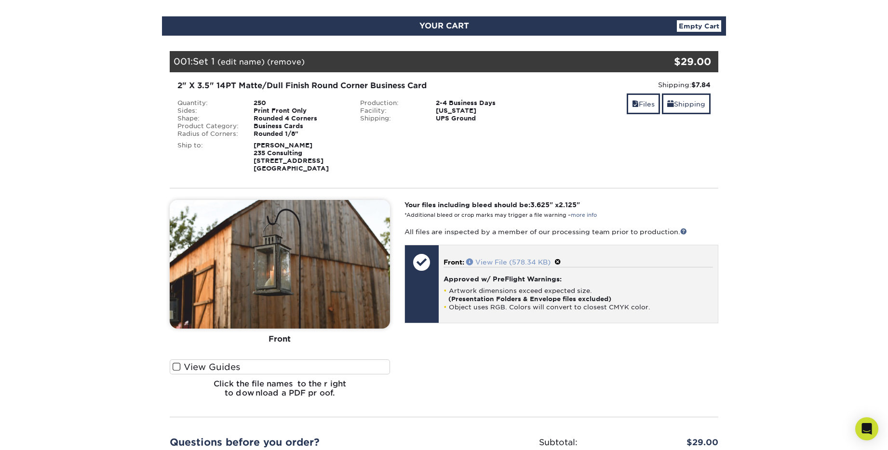
click at [470, 262] on span at bounding box center [470, 261] width 9 height 7
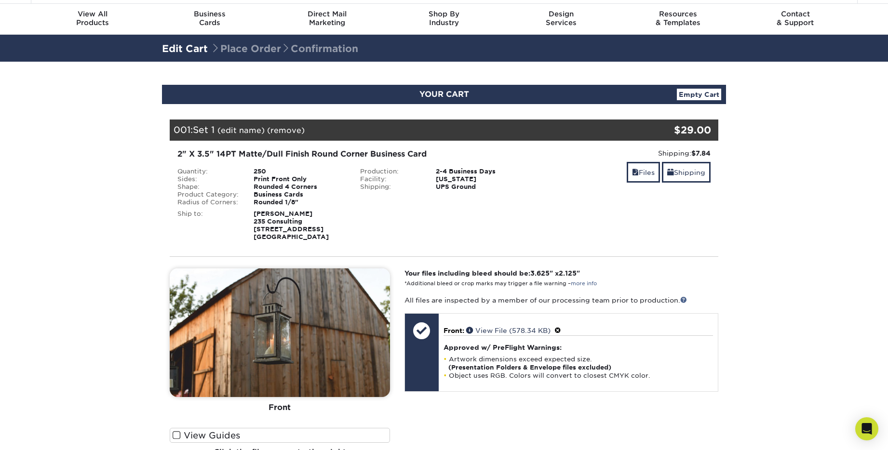
scroll to position [0, 0]
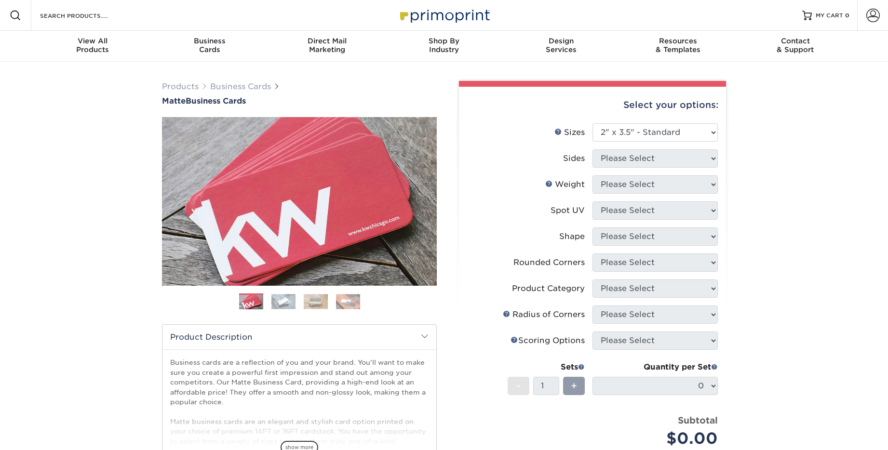
select select "2.00x3.50"
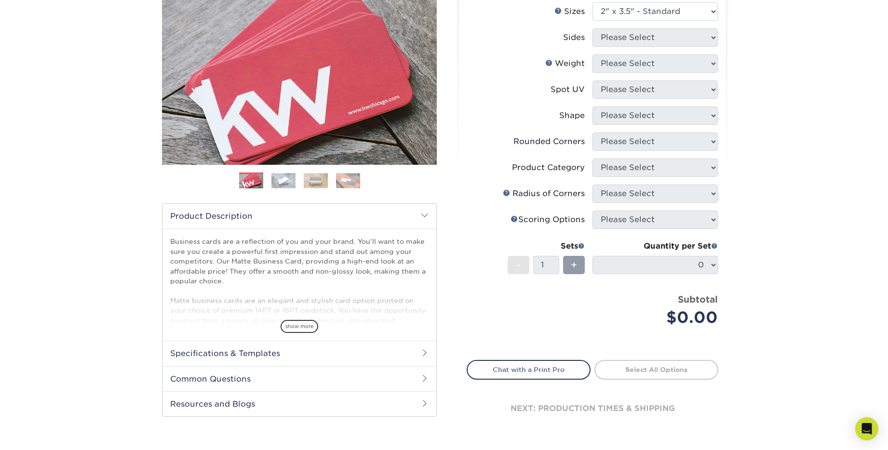
scroll to position [121, 0]
click at [238, 351] on h2 "Specifications & Templates" at bounding box center [299, 352] width 274 height 25
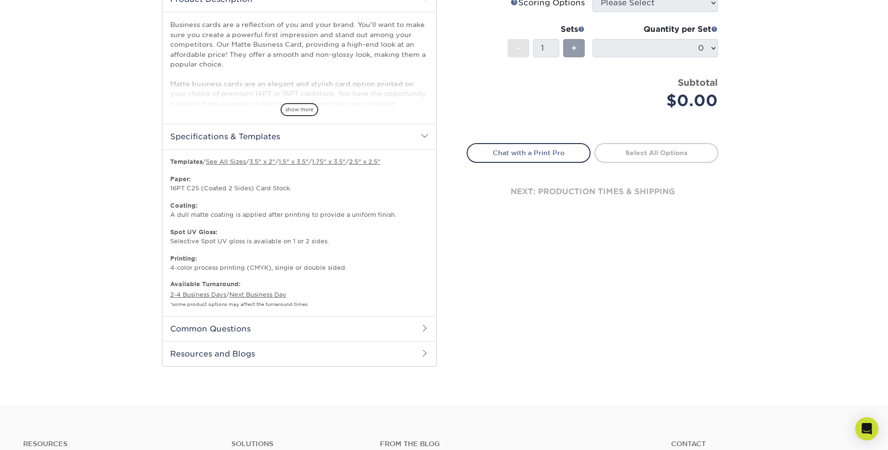
scroll to position [343, 0]
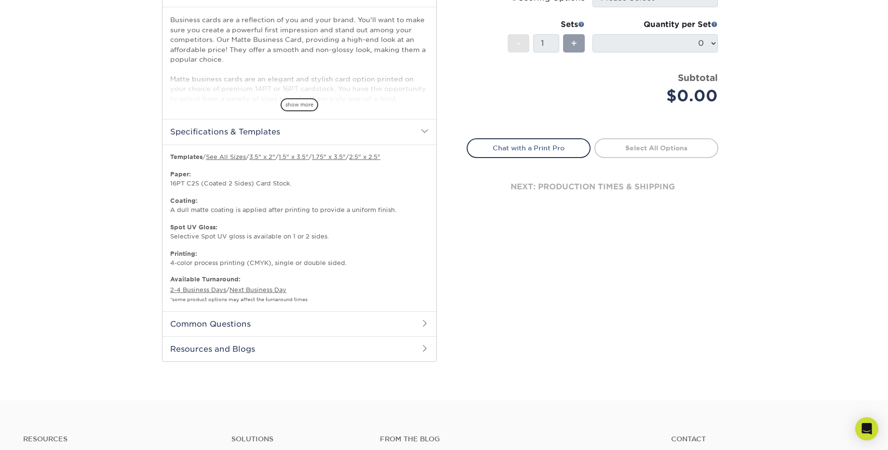
click at [330, 348] on h2 "Resources and Blogs" at bounding box center [299, 349] width 274 height 25
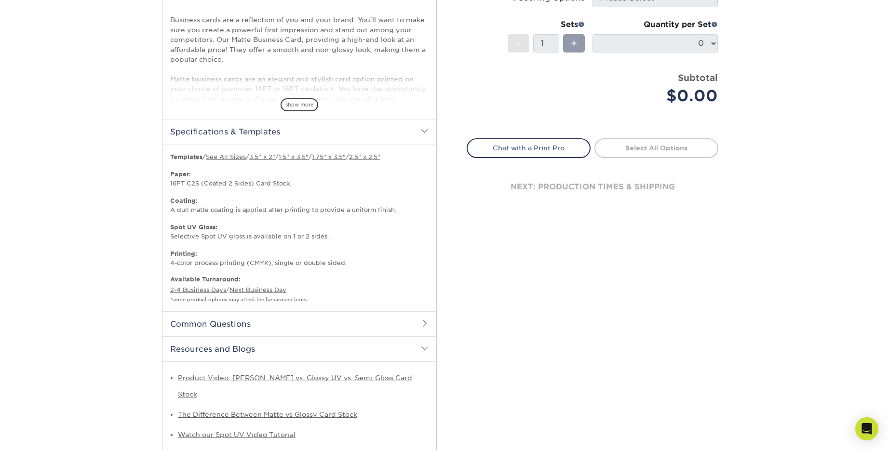
click at [333, 321] on h2 "Common Questions" at bounding box center [299, 323] width 274 height 25
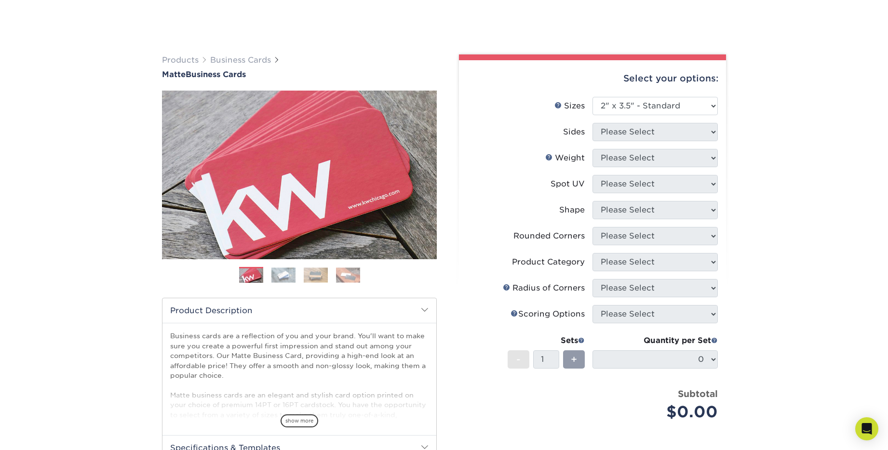
scroll to position [0, 0]
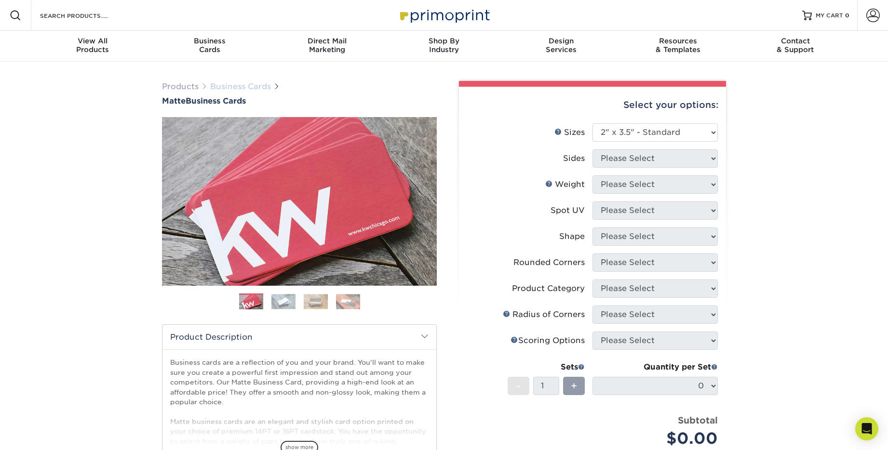
click at [236, 89] on link "Business Cards" at bounding box center [240, 86] width 61 height 9
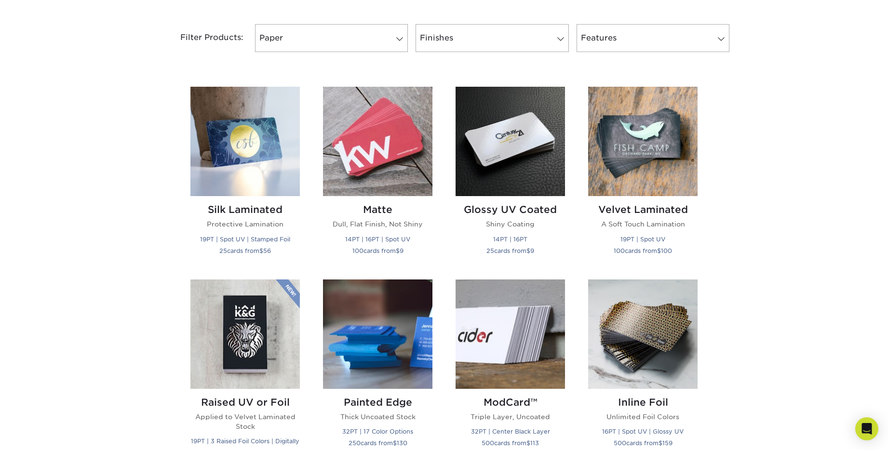
scroll to position [401, 0]
